Goal: Information Seeking & Learning: Find specific fact

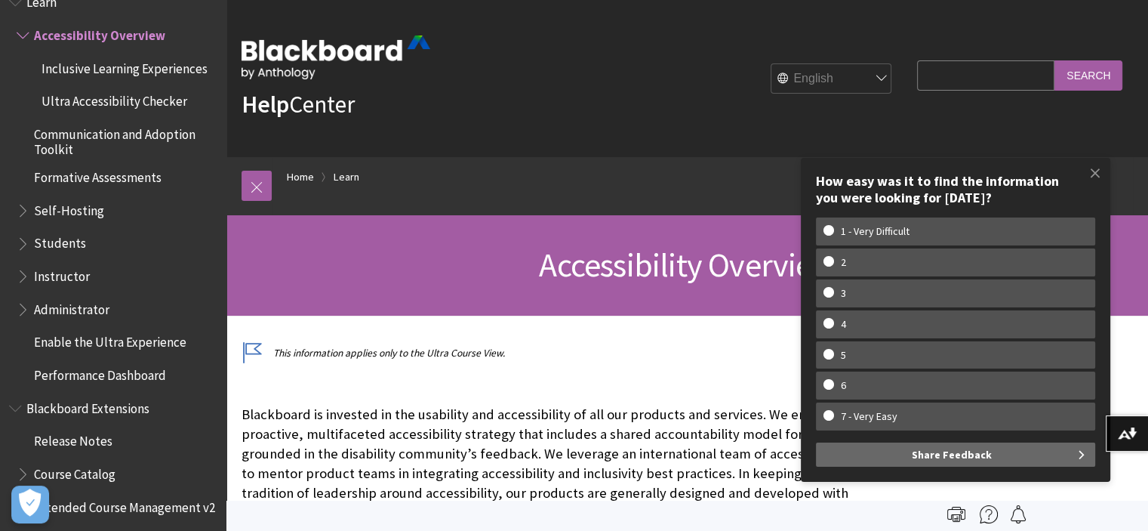
click at [917, 72] on input "Search Query" at bounding box center [985, 74] width 137 height 29
type input "read speaker"
click at [1055, 60] on input "Search" at bounding box center [1089, 74] width 68 height 29
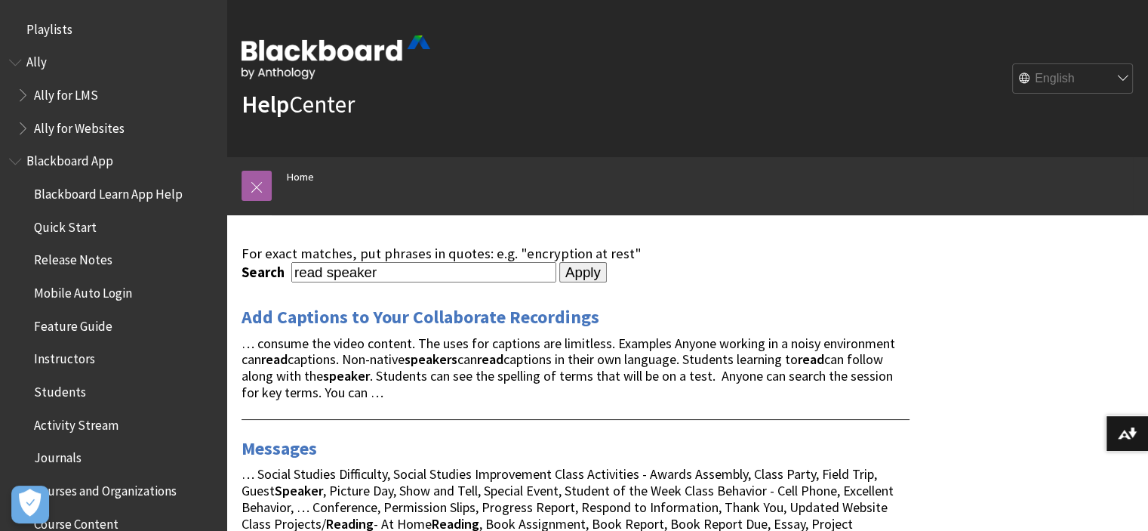
click at [294, 271] on input "read speaker" at bounding box center [423, 272] width 265 height 20
type input ""read speaker""
click at [577, 271] on input "Apply" at bounding box center [583, 272] width 48 height 21
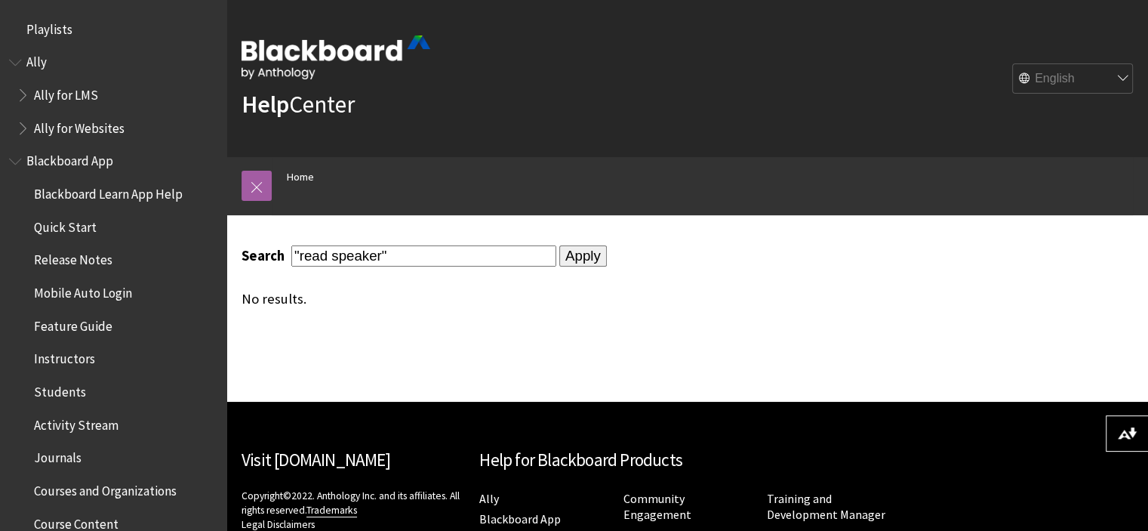
drag, startPoint x: 378, startPoint y: 254, endPoint x: 300, endPoint y: 254, distance: 77.8
click at [300, 254] on input ""read speaker"" at bounding box center [423, 255] width 265 height 20
type input ""doc reader""
click at [570, 252] on input "Apply" at bounding box center [583, 255] width 48 height 21
